Goal: Check status: Check status

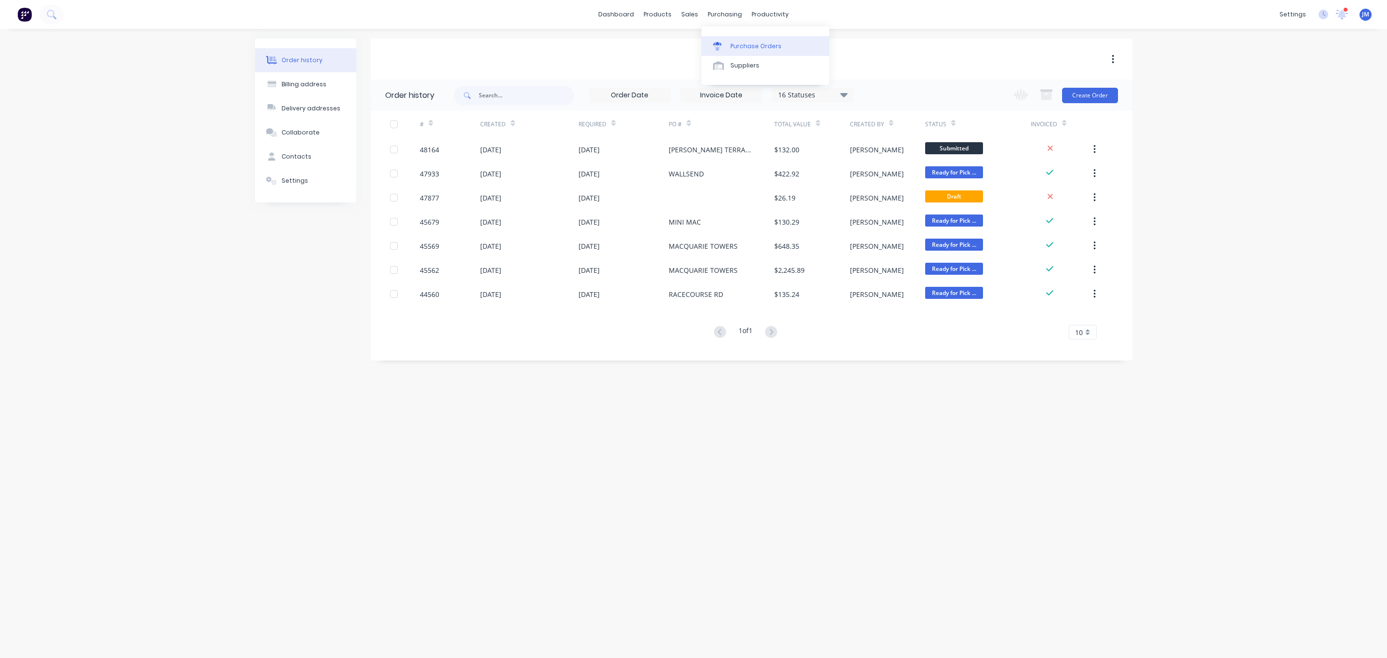
click at [736, 54] on link "Purchase Orders" at bounding box center [766, 45] width 128 height 19
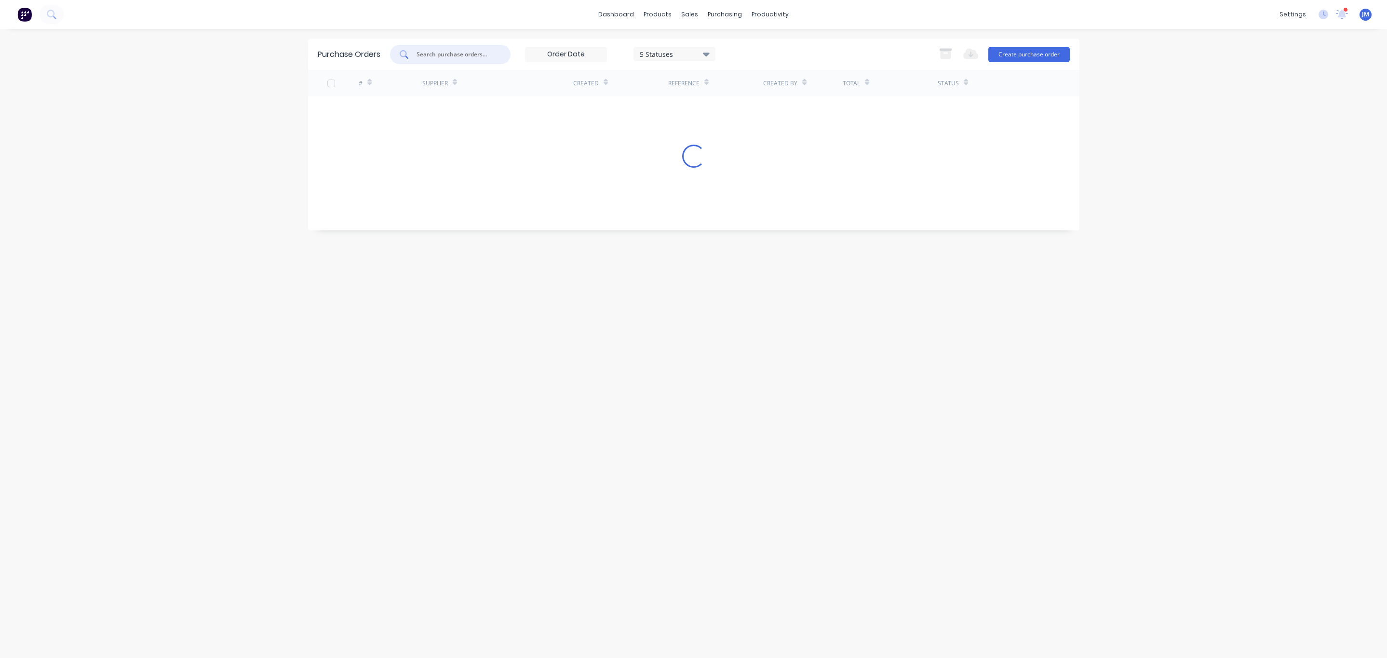
click at [457, 54] on input "text" at bounding box center [456, 55] width 80 height 10
click at [700, 53] on div "5 Statuses" at bounding box center [674, 54] width 69 height 10
click at [741, 82] on div at bounding box center [739, 78] width 19 height 19
click at [794, 255] on div "Purchase Orders newcastl 7 Statuses 7 Statuses Export to Excel (XLSX) Create pu…" at bounding box center [694, 344] width 772 height 610
click at [463, 48] on div "newcastl" at bounding box center [450, 54] width 121 height 19
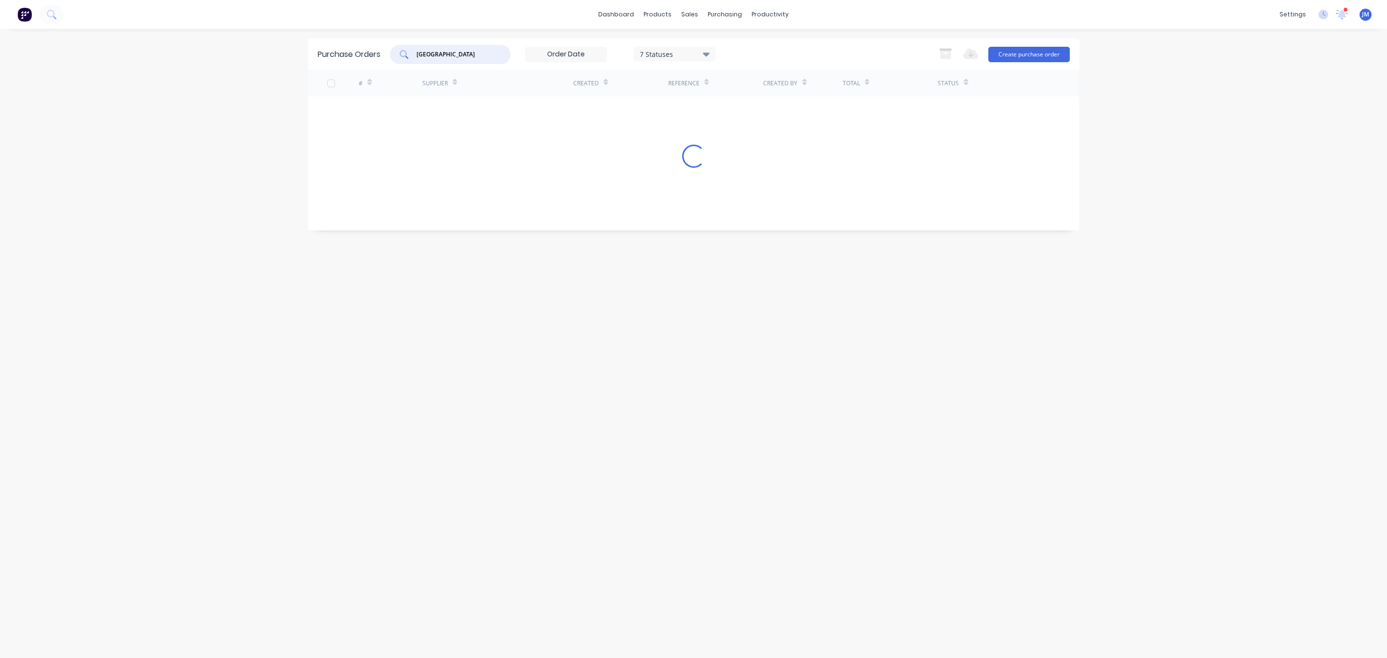
click at [484, 51] on input "[GEOGRAPHIC_DATA]" at bounding box center [456, 55] width 80 height 10
click at [661, 58] on div "7 Statuses" at bounding box center [675, 54] width 82 height 14
click at [845, 139] on div "Purchase Orders [GEOGRAPHIC_DATA] 7 Statuses 7 Statuses Export to Excel (XLSX) …" at bounding box center [694, 344] width 772 height 610
click at [462, 50] on input "[GEOGRAPHIC_DATA]" at bounding box center [456, 55] width 80 height 10
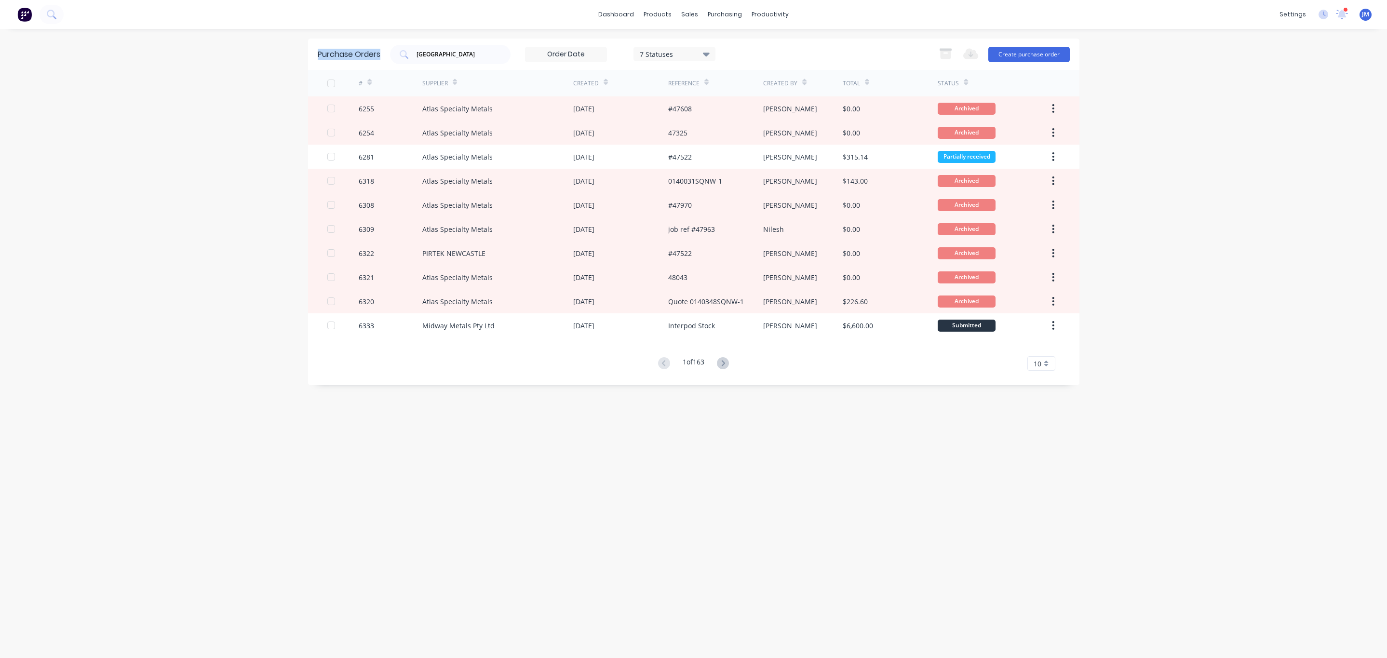
drag, startPoint x: 482, startPoint y: 61, endPoint x: 176, endPoint y: 51, distance: 306.4
click at [178, 51] on div "dashboard products sales purchasing productivity dashboard products Product Cat…" at bounding box center [693, 329] width 1387 height 658
click at [332, 432] on div "Purchase Orders [GEOGRAPHIC_DATA] 7 Statuses 7 Statuses Export to Excel (XLSX) …" at bounding box center [694, 344] width 772 height 610
click at [724, 365] on icon at bounding box center [723, 363] width 3 height 6
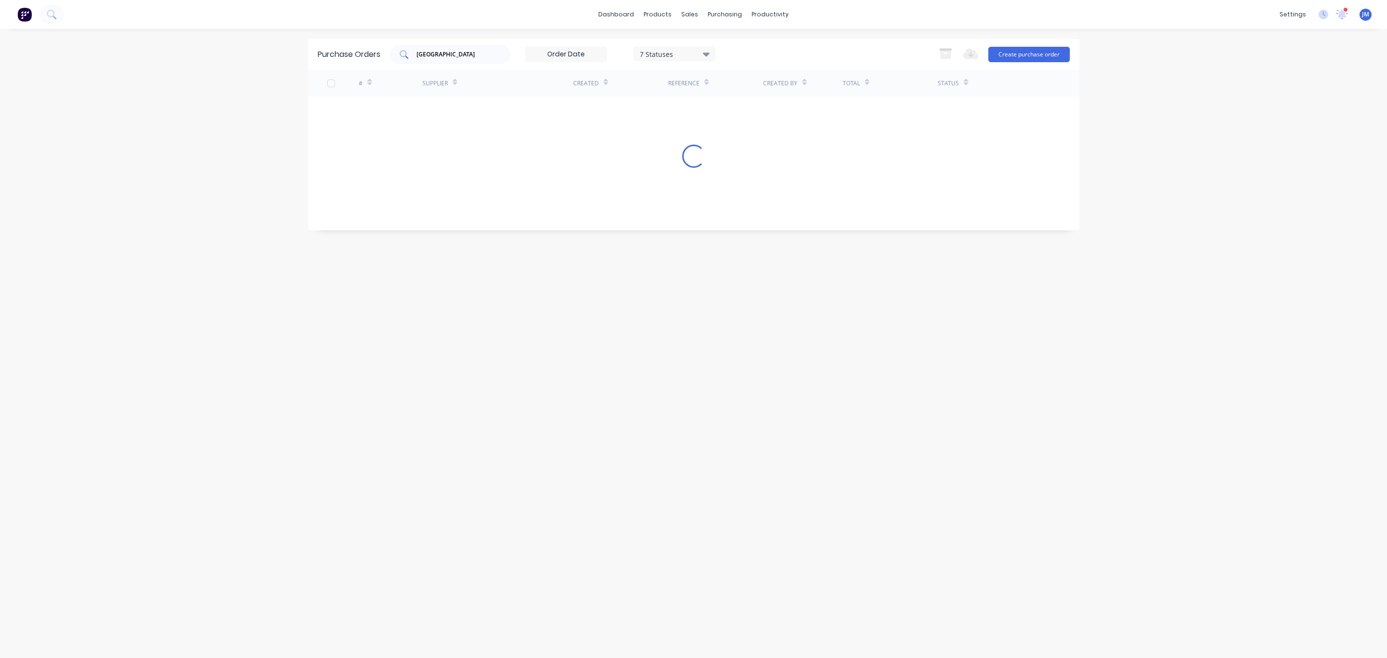
click at [492, 58] on div "[GEOGRAPHIC_DATA]" at bounding box center [450, 54] width 121 height 19
type input "newcastle mach"
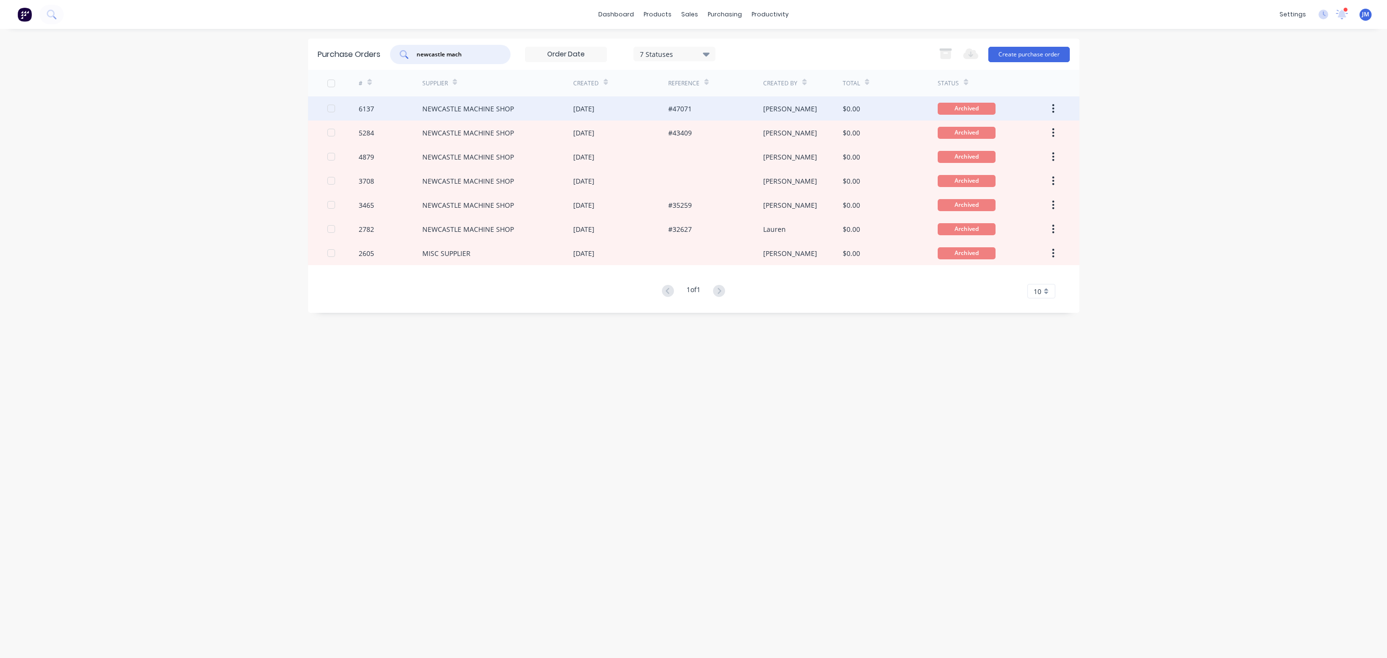
click at [544, 109] on div "NEWCASTLE MACHINE SHOP" at bounding box center [497, 108] width 151 height 24
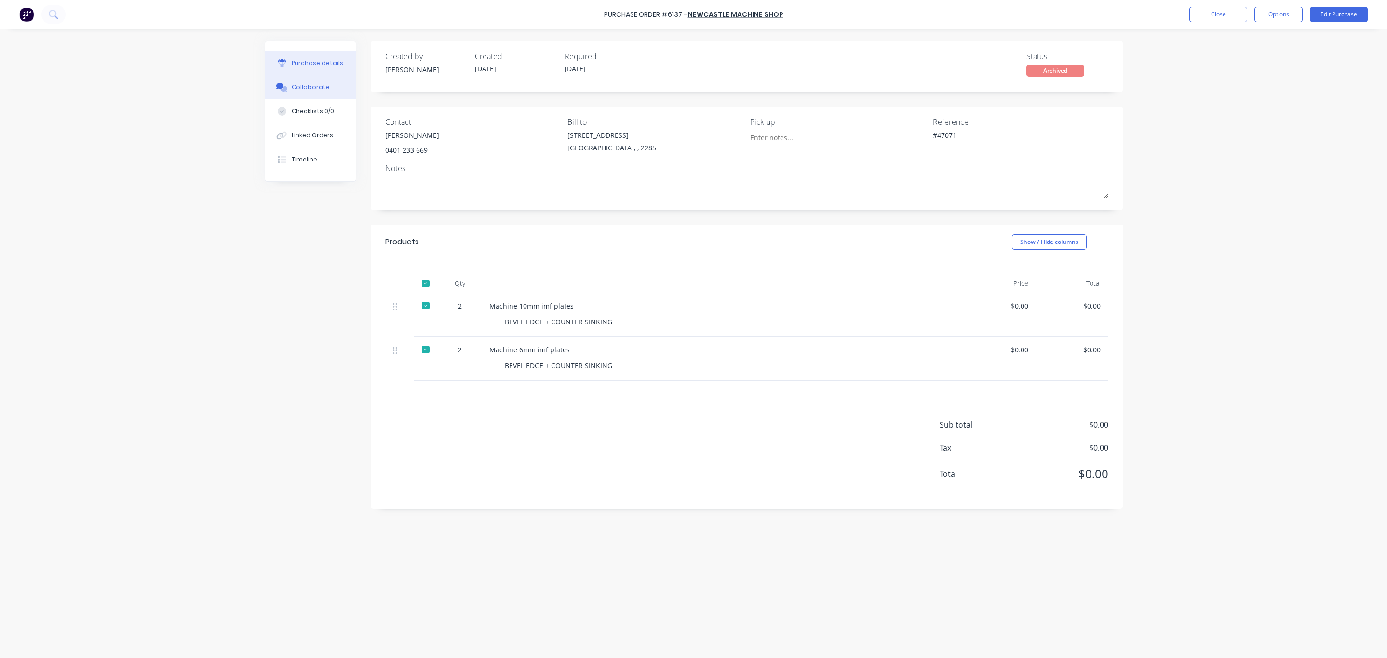
click at [317, 80] on button "Collaborate" at bounding box center [310, 87] width 91 height 24
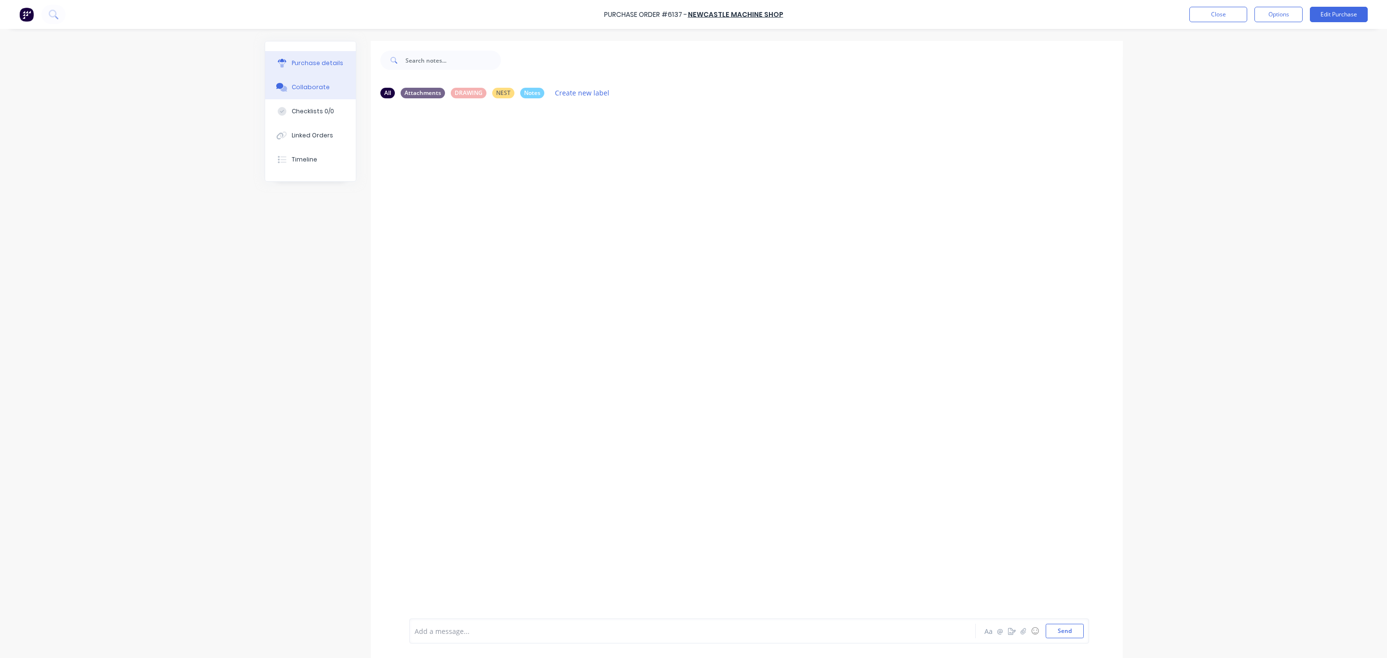
click at [298, 70] on button "Purchase details" at bounding box center [310, 63] width 91 height 24
type textarea "x"
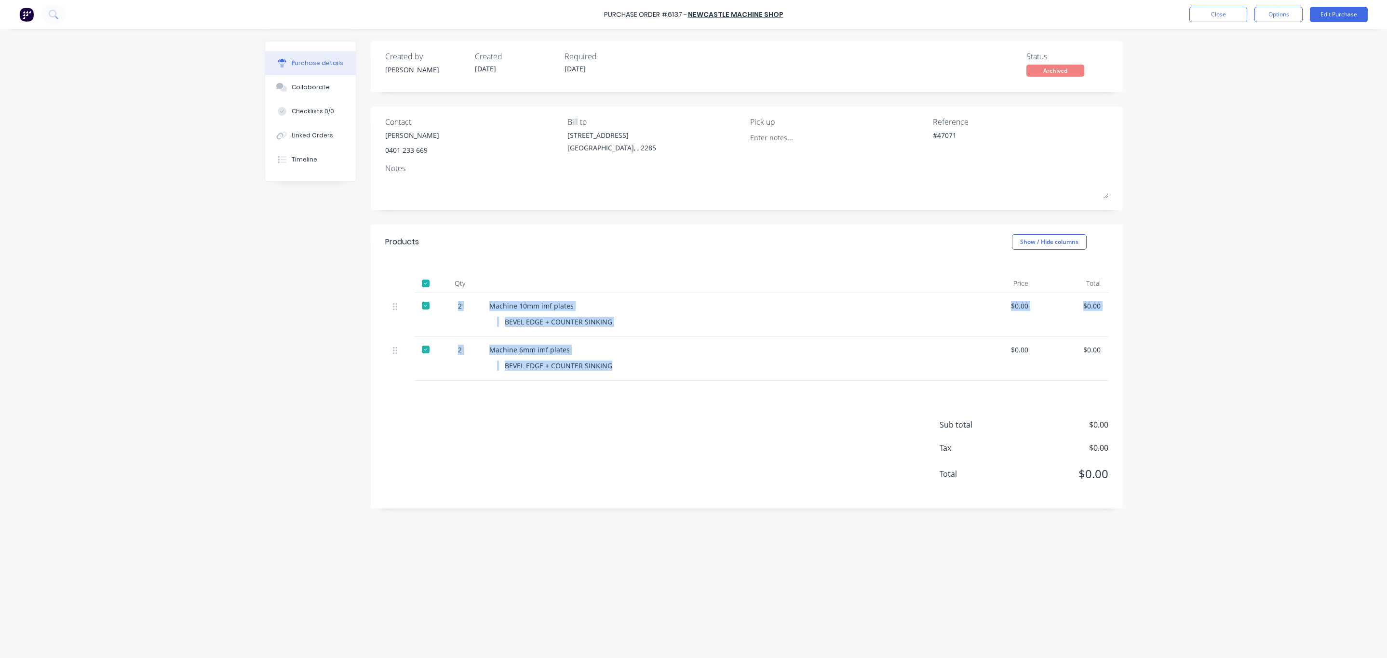
drag, startPoint x: 459, startPoint y: 305, endPoint x: 650, endPoint y: 372, distance: 201.9
click at [650, 372] on div "2 Machine 10mm imf plates BEVEL EDGE + COUNTER SINKING $0.00 $0.00 2 Machine 6m…" at bounding box center [746, 337] width 723 height 88
click at [650, 372] on div "BEVEL EDGE + COUNTER SINKING" at bounding box center [722, 366] width 451 height 14
click at [641, 350] on div "Machine 6mm imf plates" at bounding box center [722, 350] width 467 height 10
drag, startPoint x: 612, startPoint y: 371, endPoint x: 406, endPoint y: 291, distance: 221.4
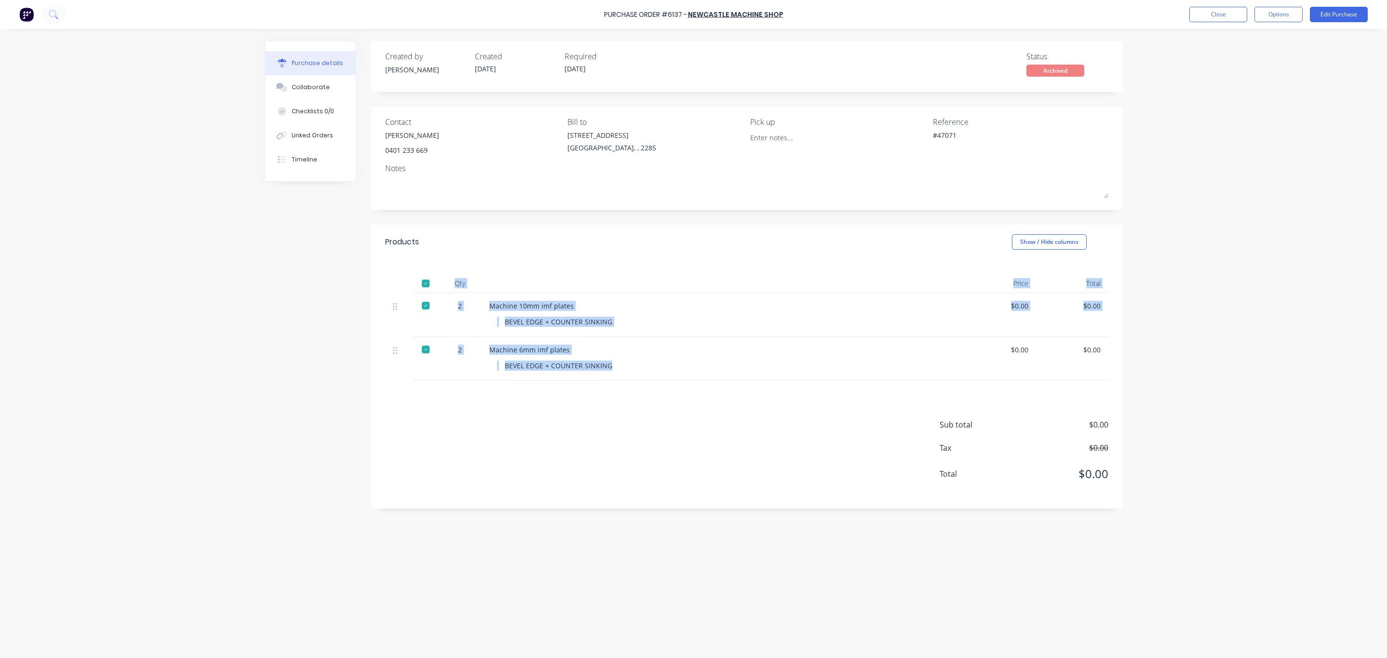
click at [406, 291] on div "Qty Price Total 2 Machine 10mm imf plates BEVEL EDGE + COUNTER SINKING $0.00 $0…" at bounding box center [747, 320] width 752 height 122
click at [1173, 245] on div "Purchase Order #6137 - NEWCASTLE MACHINE SHOP Close Options Edit Purchase Purch…" at bounding box center [693, 329] width 1387 height 658
drag, startPoint x: 475, startPoint y: 303, endPoint x: 623, endPoint y: 396, distance: 175.1
click at [623, 396] on div "Products Show / Hide columns Qty Price Total 2 Machine 10mm imf plates BEVEL ED…" at bounding box center [747, 367] width 752 height 284
click at [623, 396] on div "Sub total $0.00 Tax $0.00 Total $0.00" at bounding box center [747, 445] width 752 height 128
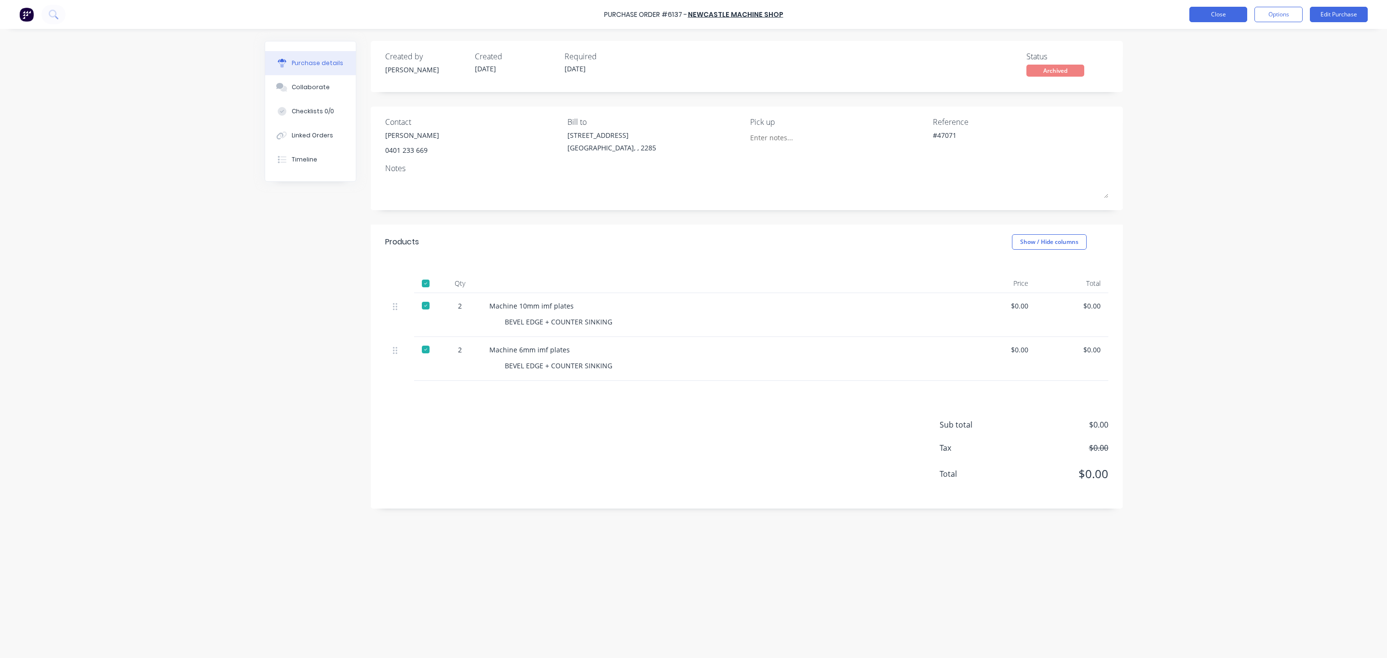
click at [1236, 21] on button "Close" at bounding box center [1219, 14] width 58 height 15
